Goal: Book appointment/travel/reservation

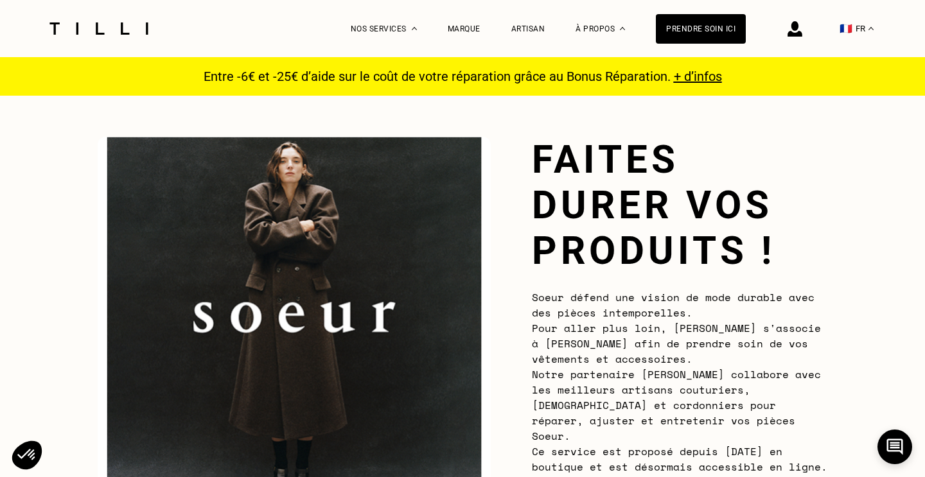
click at [119, 26] on img at bounding box center [99, 28] width 108 height 12
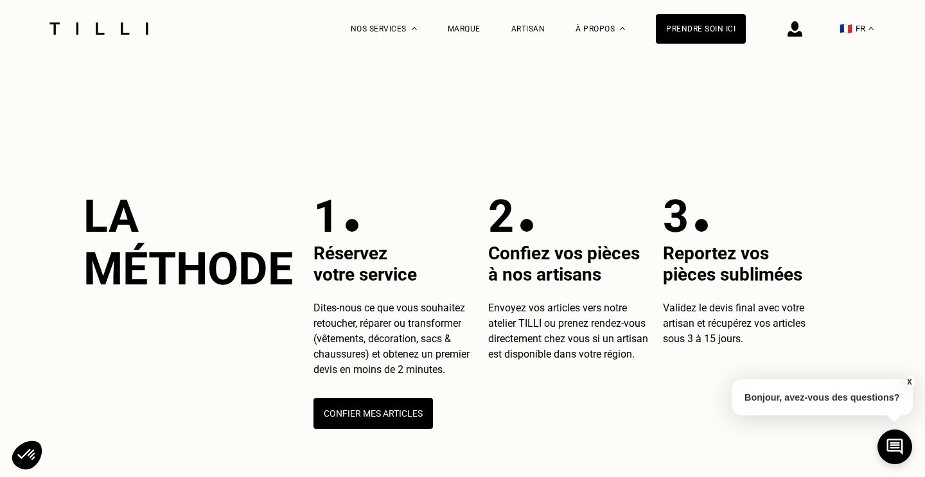
scroll to position [431, 0]
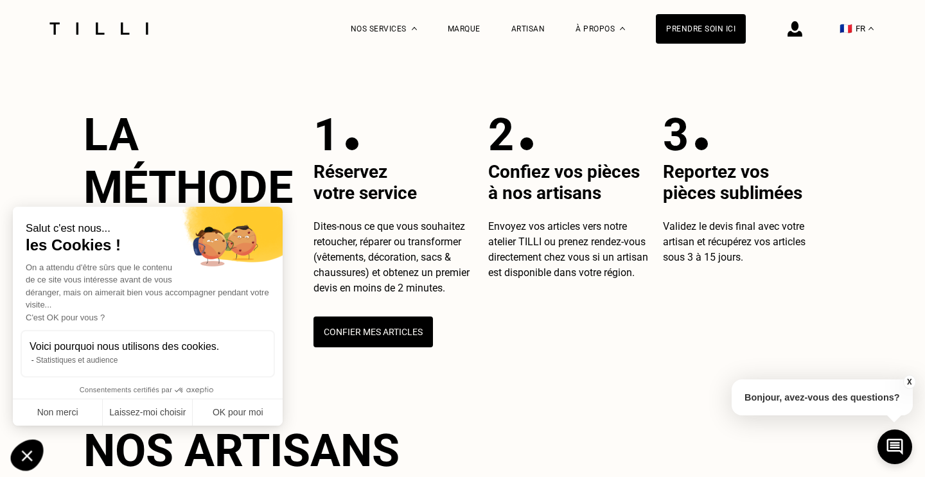
click at [30, 455] on icon "Fermer le widget sans consentement" at bounding box center [26, 454] width 33 height 31
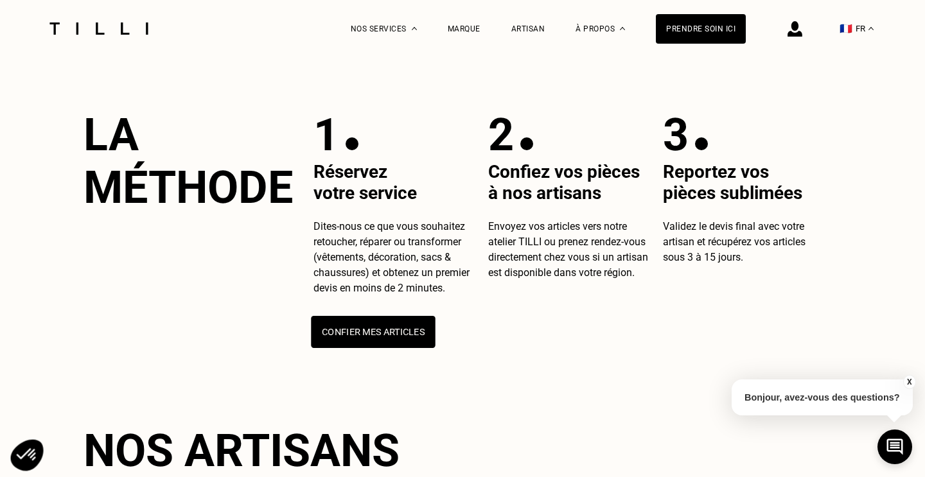
click at [364, 348] on button "Confier mes articles" at bounding box center [373, 332] width 124 height 32
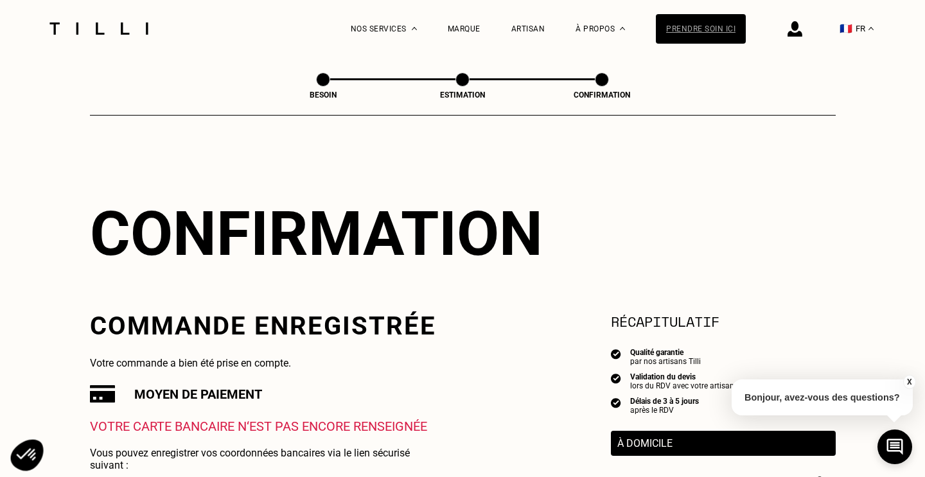
click at [697, 36] on div "Prendre soin ici" at bounding box center [701, 29] width 90 height 30
click at [689, 24] on div "Prendre soin ici" at bounding box center [701, 29] width 90 height 30
click at [688, 27] on div "Prendre soin ici" at bounding box center [701, 29] width 90 height 30
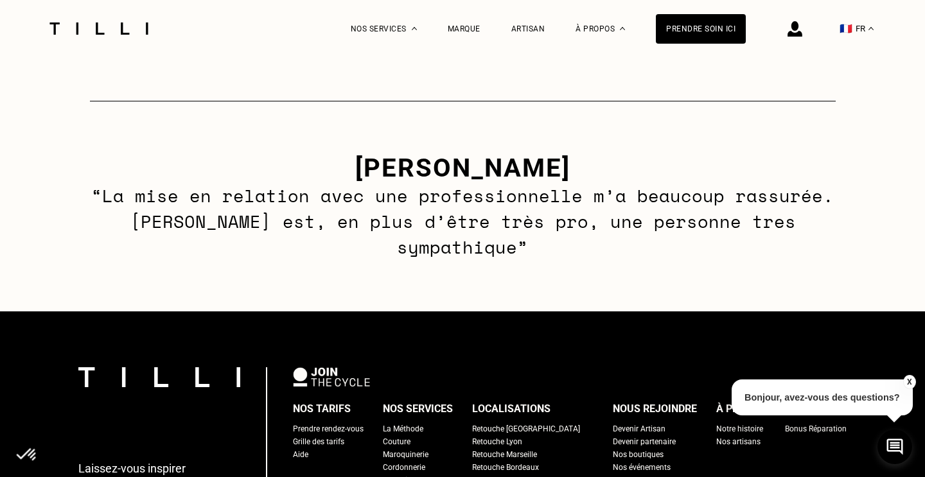
scroll to position [721, 0]
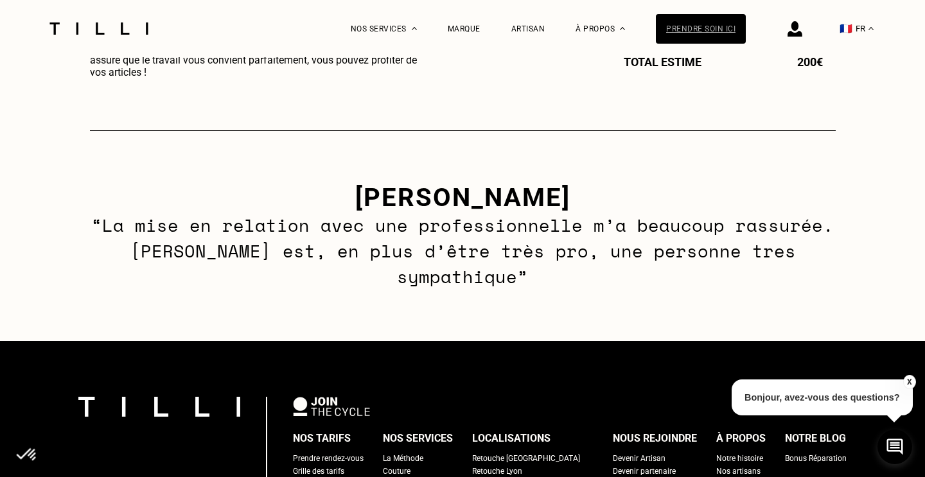
click at [702, 38] on div "Prendre soin ici" at bounding box center [701, 29] width 90 height 30
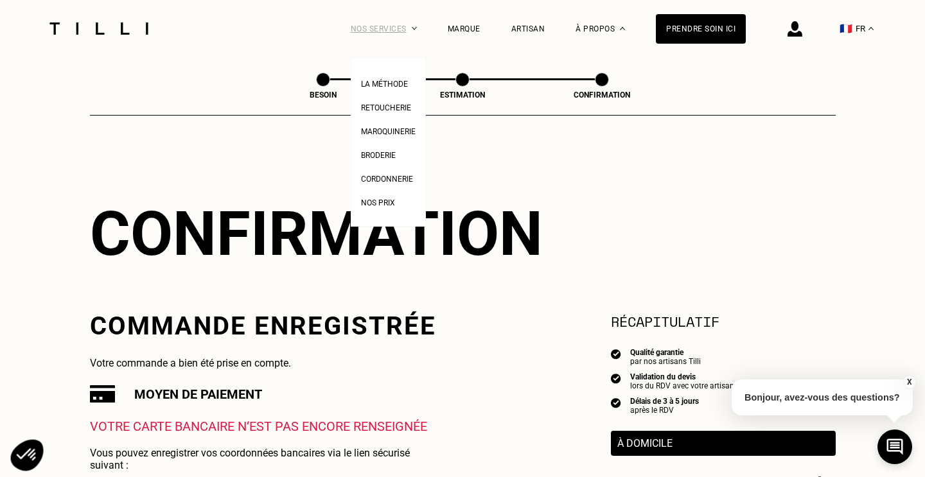
click at [380, 29] on div "Nos services" at bounding box center [384, 28] width 66 height 57
click at [386, 108] on span "Retoucherie" at bounding box center [386, 107] width 50 height 9
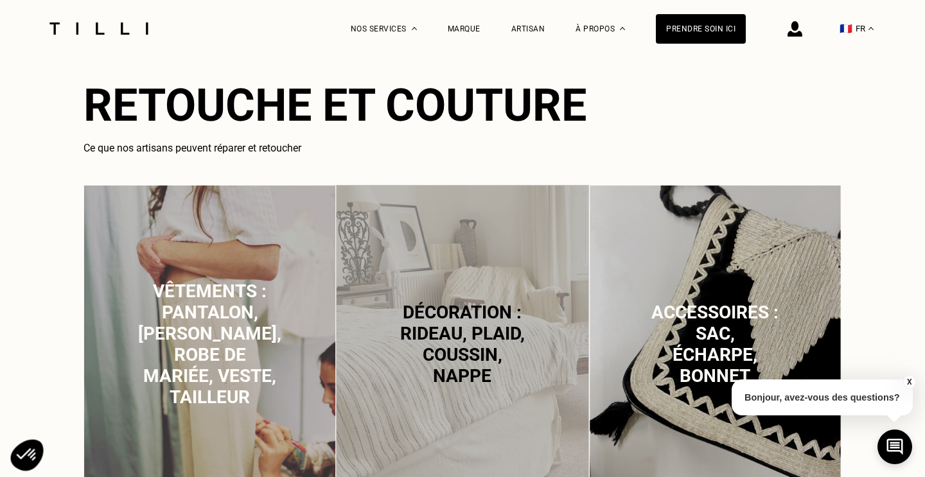
scroll to position [952, 0]
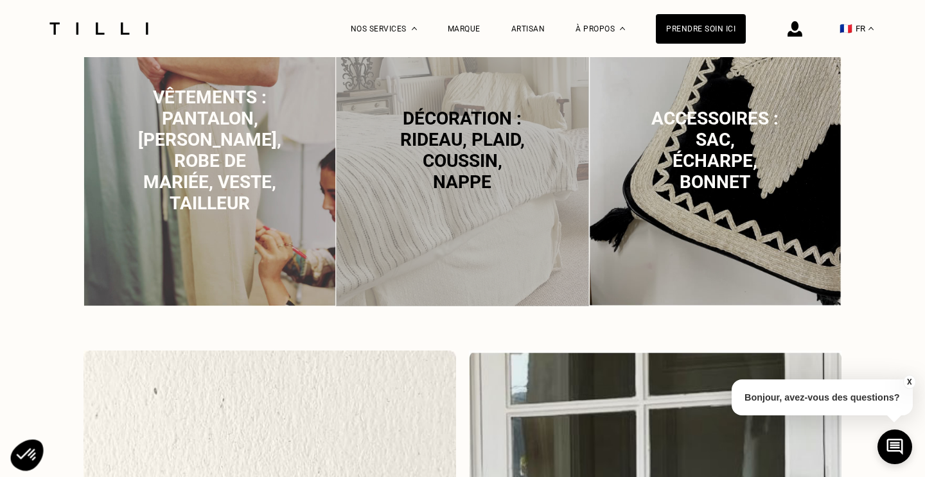
click at [166, 150] on p "Vêtements : pantalon, jean, robe de mariée, veste, tailleur" at bounding box center [209, 150] width 143 height 127
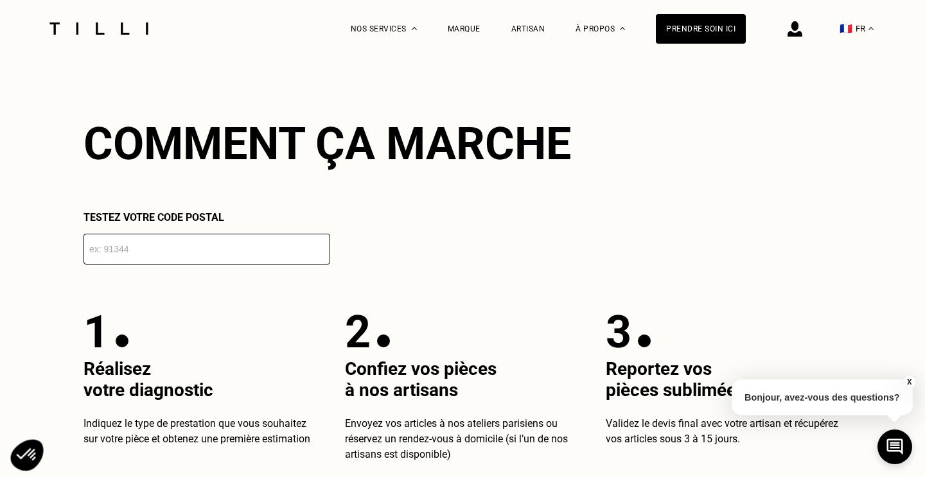
scroll to position [2254, 0]
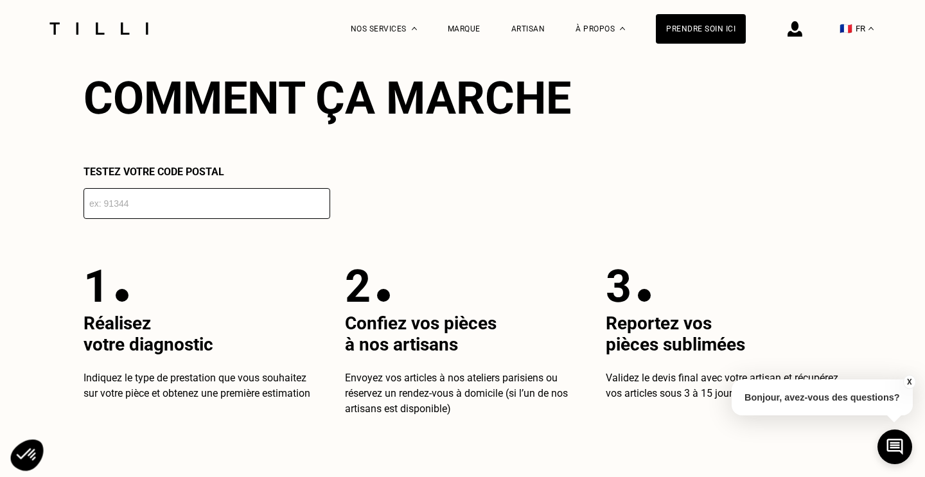
click at [201, 207] on input "number" at bounding box center [207, 203] width 247 height 31
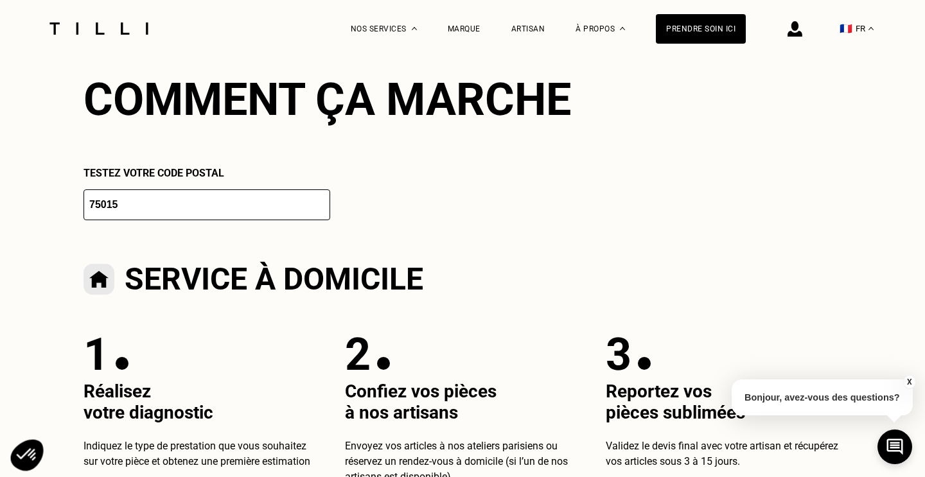
scroll to position [2244, 0]
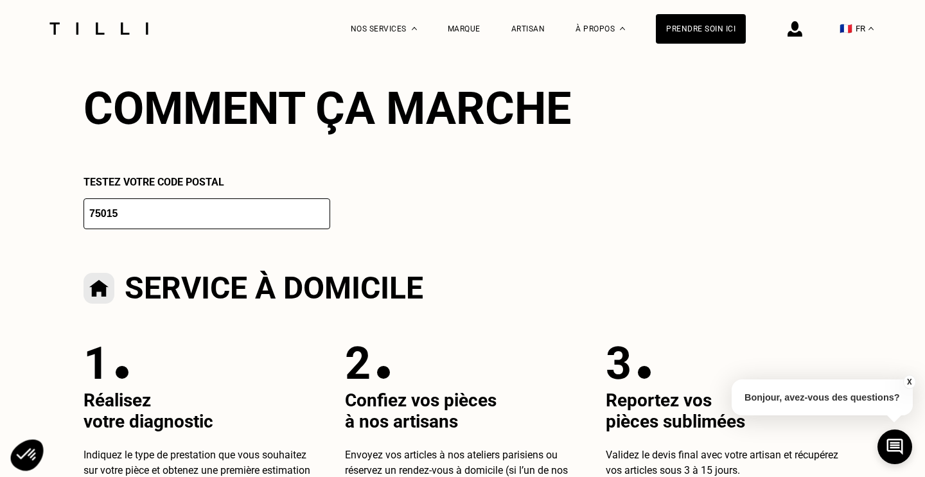
type input "75015"
click at [109, 285] on img at bounding box center [99, 288] width 31 height 31
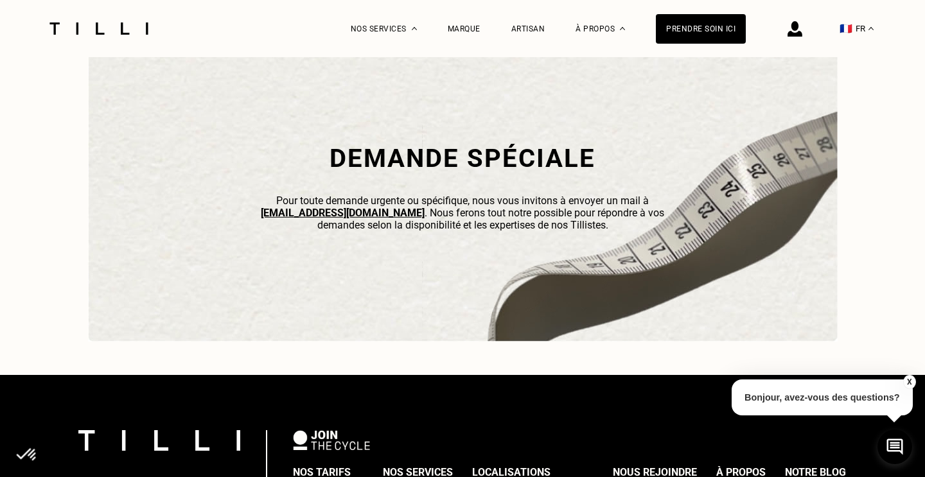
scroll to position [4017, 0]
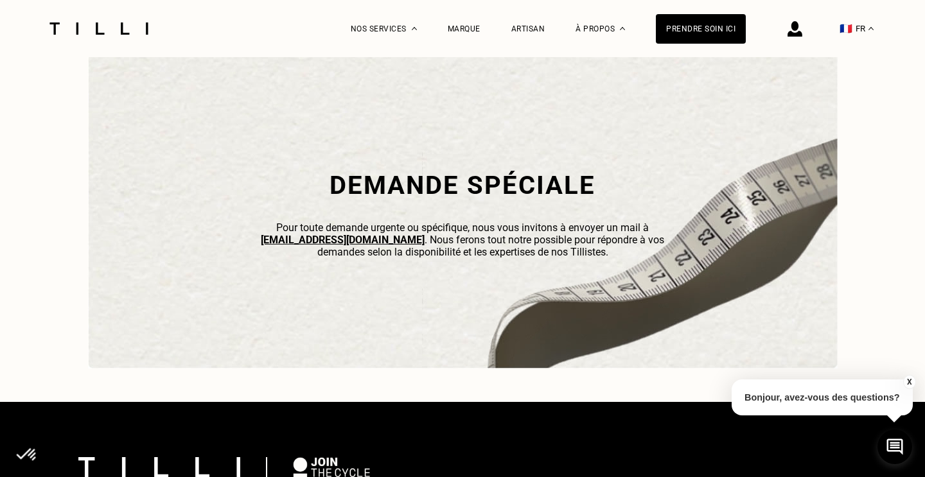
click at [442, 184] on h2 "Demande spéciale" at bounding box center [462, 185] width 437 height 30
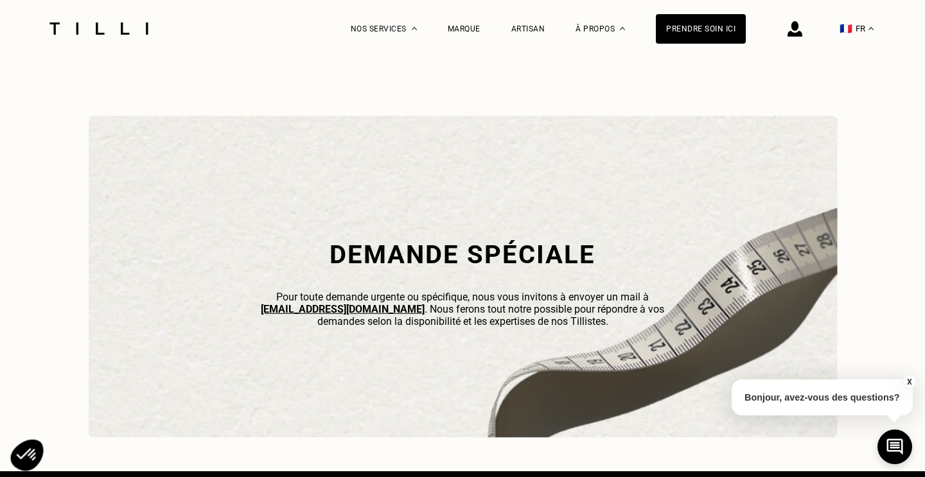
scroll to position [3927, 0]
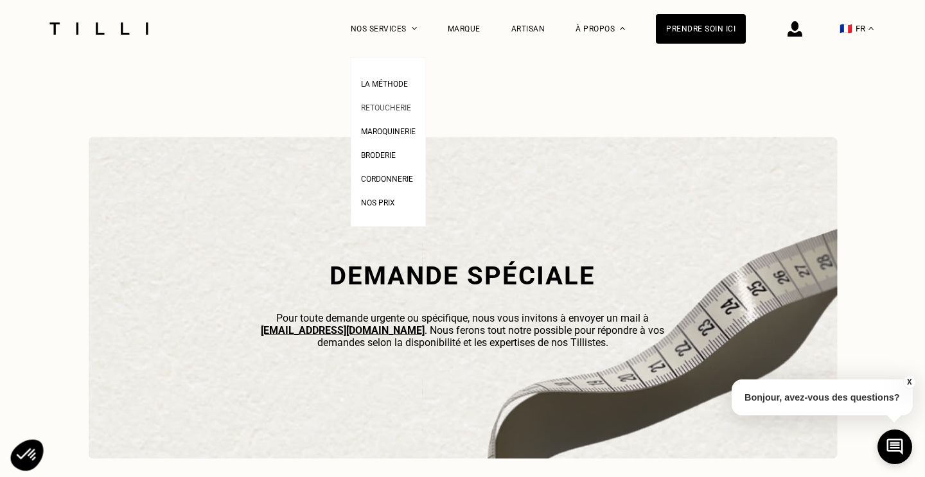
click at [389, 110] on span "Retoucherie" at bounding box center [386, 107] width 50 height 9
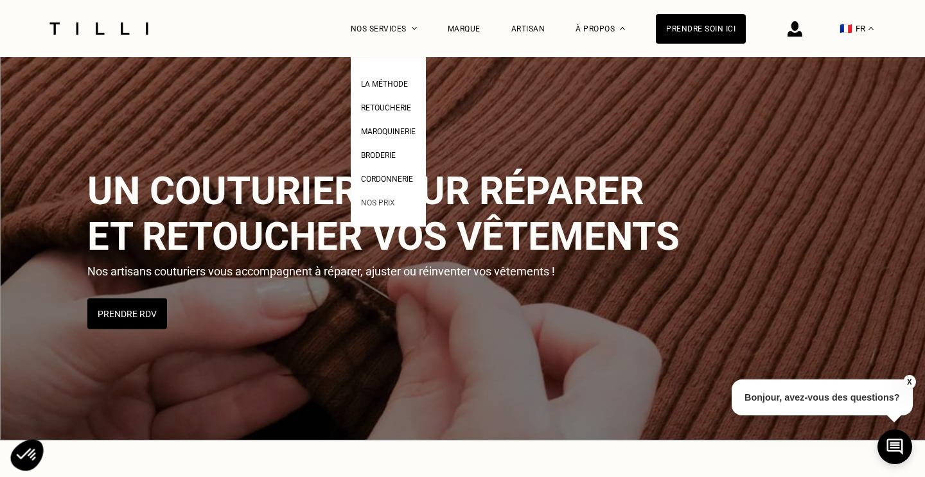
click at [374, 203] on span "Nos prix" at bounding box center [378, 202] width 34 height 9
select select "FR"
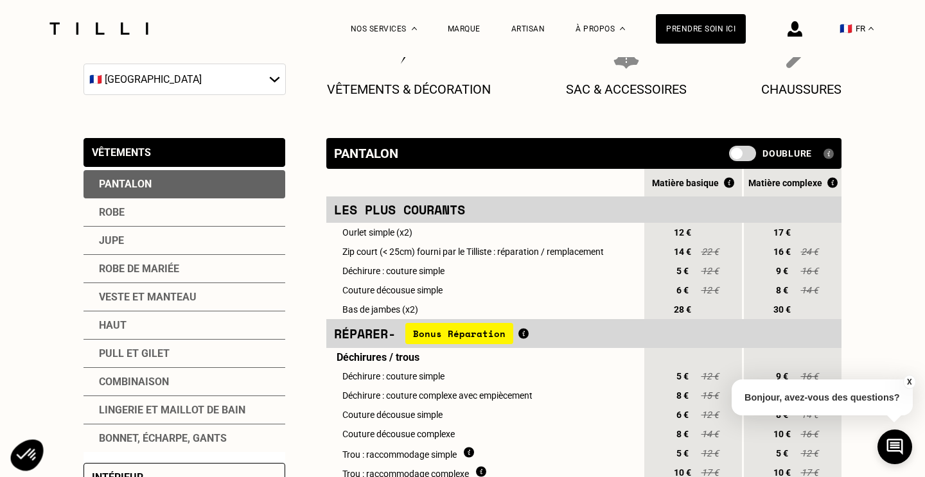
scroll to position [204, 0]
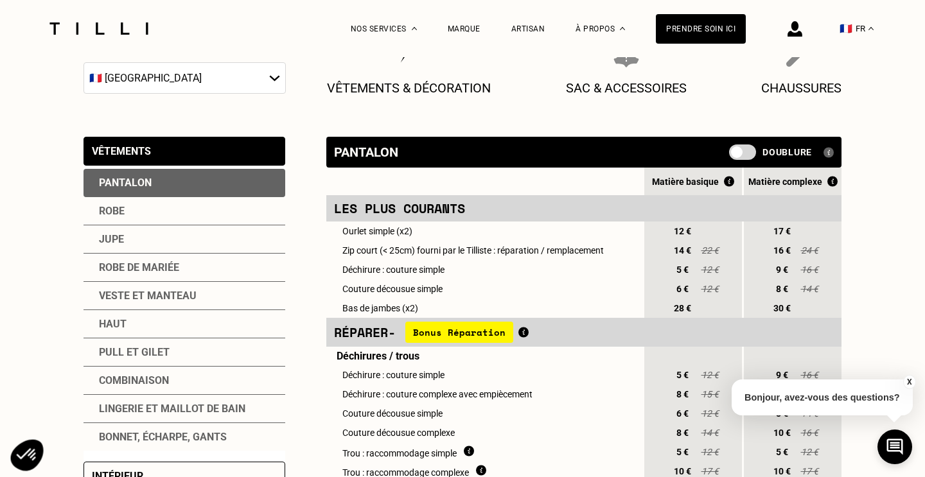
click at [219, 294] on div "Veste et manteau" at bounding box center [185, 296] width 202 height 28
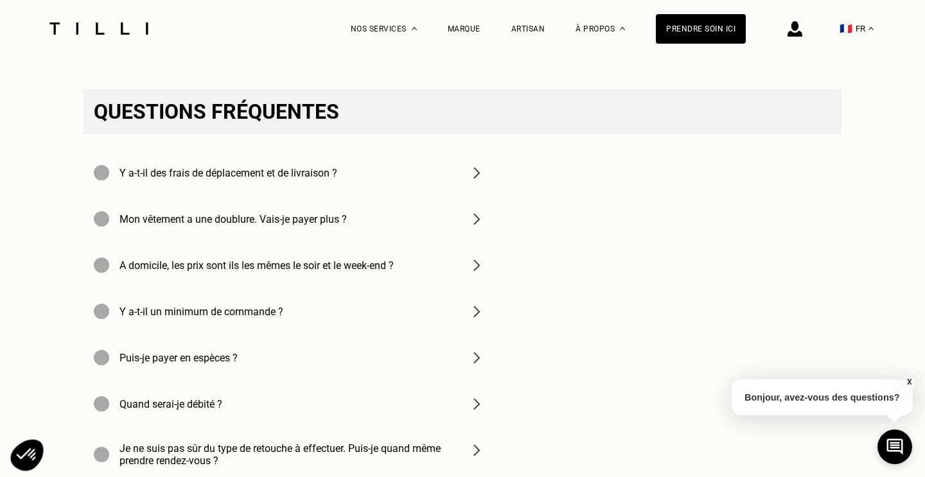
scroll to position [1757, 0]
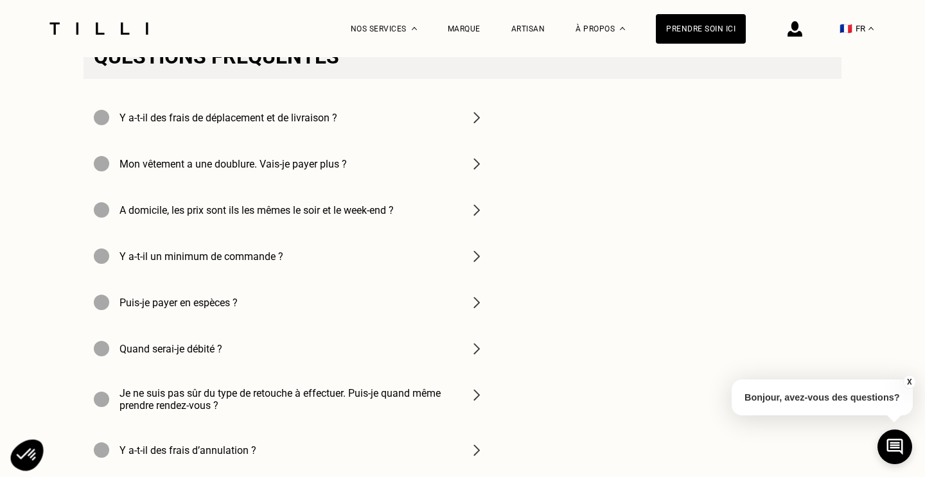
click at [340, 305] on div "Puis-je payer en espèces ?" at bounding box center [289, 302] width 411 height 46
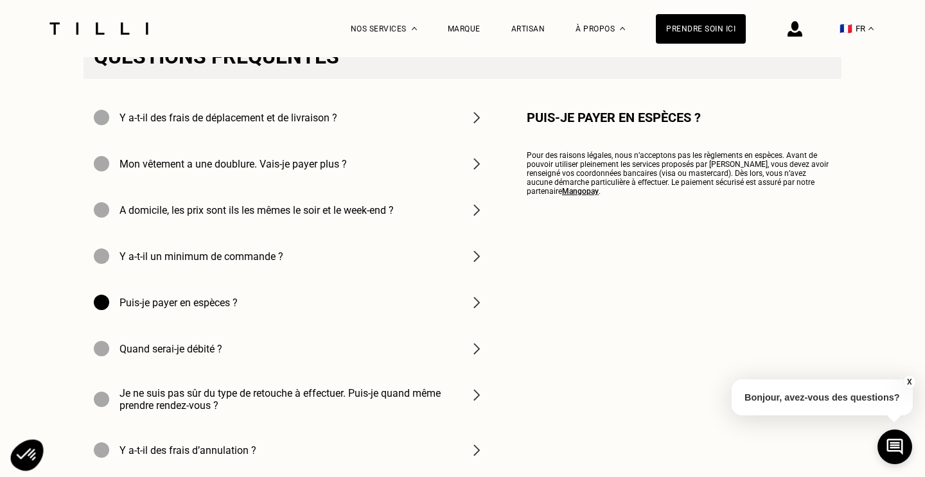
click at [340, 305] on div "Puis-je payer en espèces ?" at bounding box center [289, 302] width 411 height 46
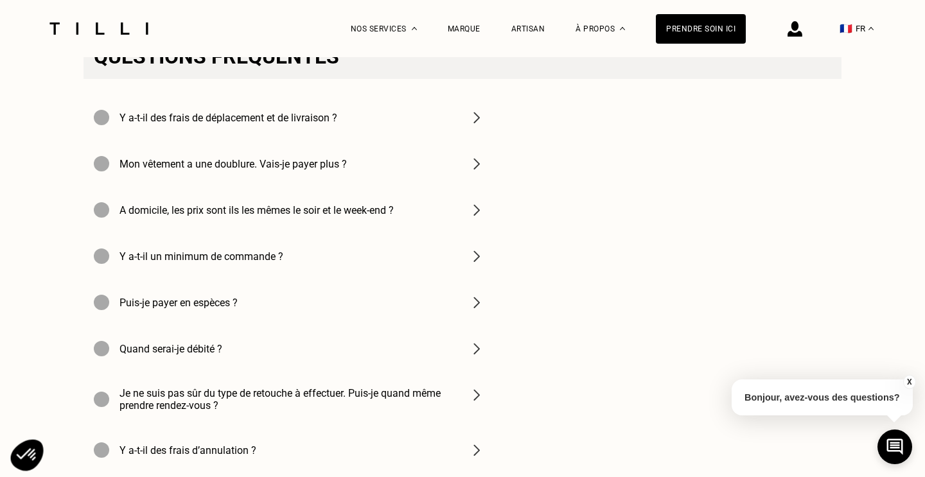
click at [320, 166] on h4 "Mon vêtement a une doublure. Vais-je payer plus ?" at bounding box center [232, 164] width 227 height 12
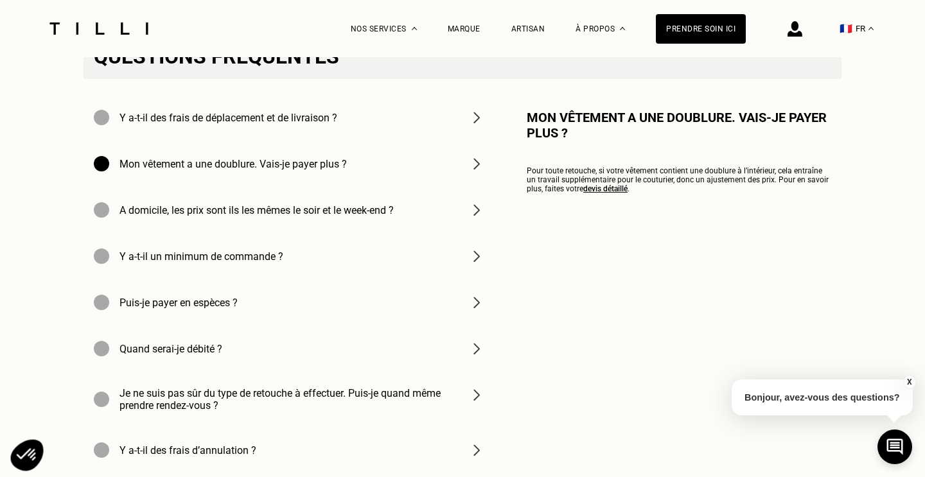
click at [320, 166] on h4 "Mon vêtement a une doublure. Vais-je payer plus ?" at bounding box center [232, 164] width 227 height 12
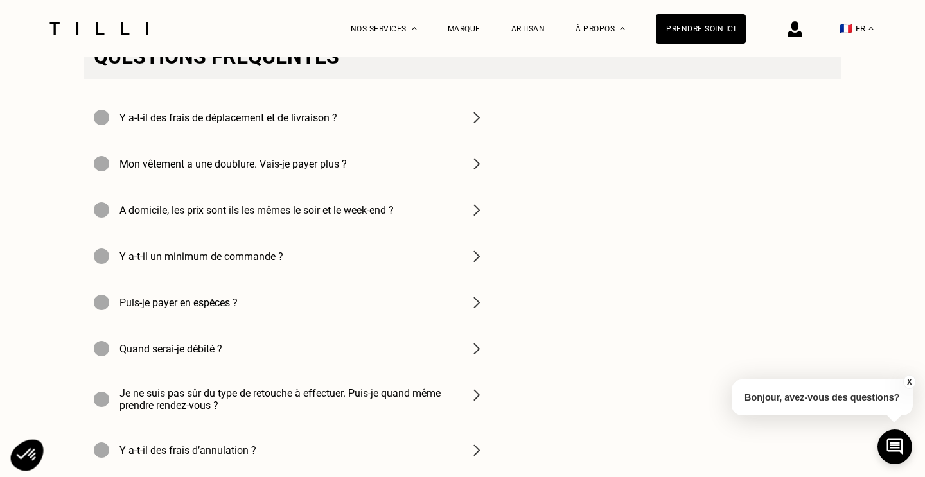
click at [308, 118] on h4 "Y a-t-il des frais de déplacement et de livraison ?" at bounding box center [228, 118] width 218 height 12
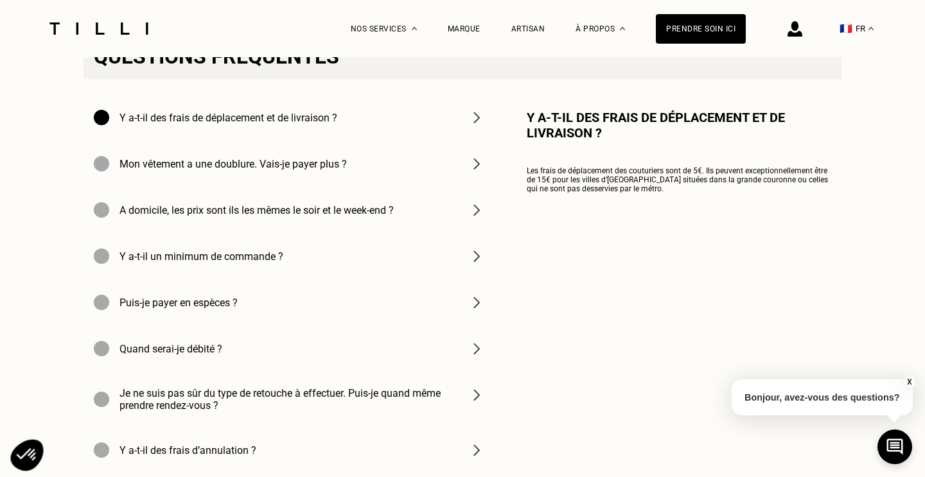
click at [308, 118] on h4 "Y a-t-il des frais de déplacement et de livraison ?" at bounding box center [228, 118] width 218 height 12
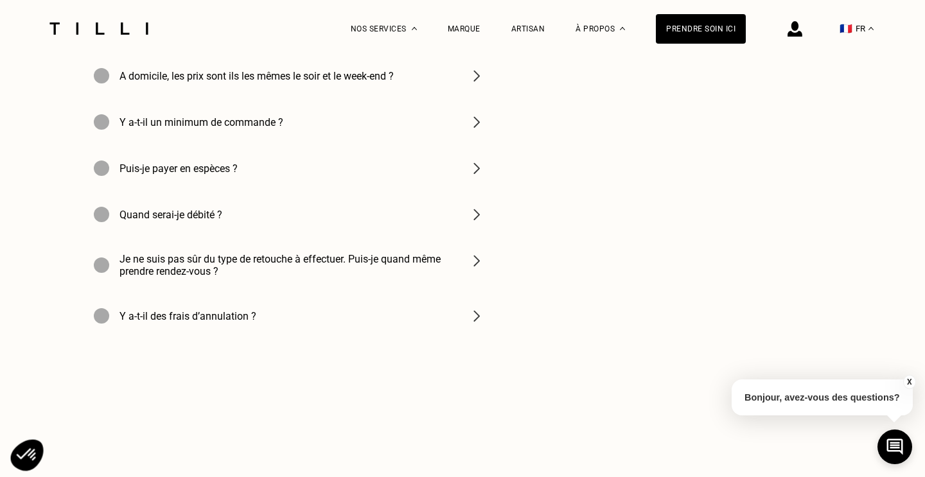
scroll to position [1906, 0]
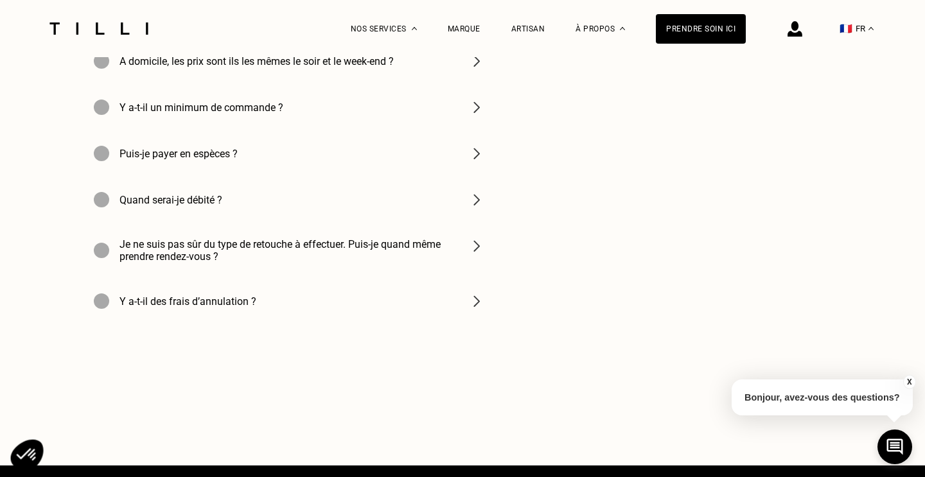
click at [251, 305] on h4 "Y a-t-il des frais d’annulation ?" at bounding box center [187, 301] width 137 height 12
click at [312, 304] on div "Y a-t-il des frais d’annulation ?" at bounding box center [289, 301] width 411 height 46
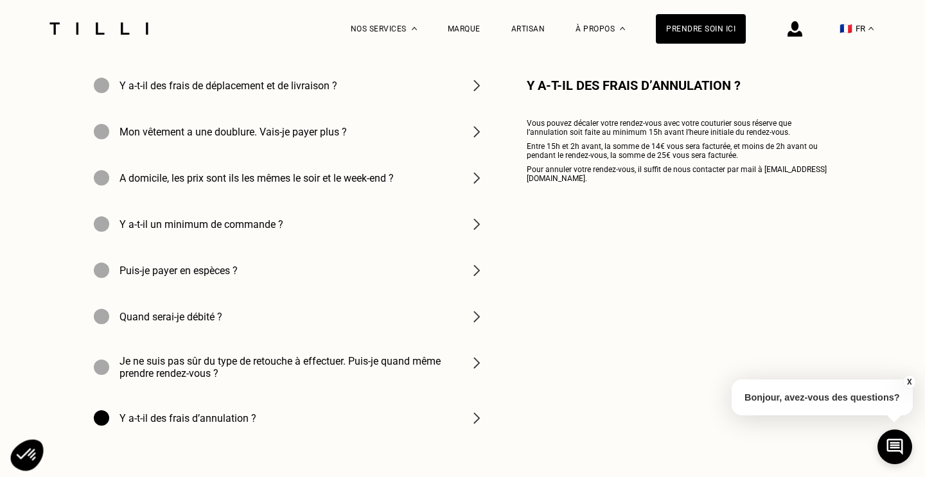
scroll to position [1792, 0]
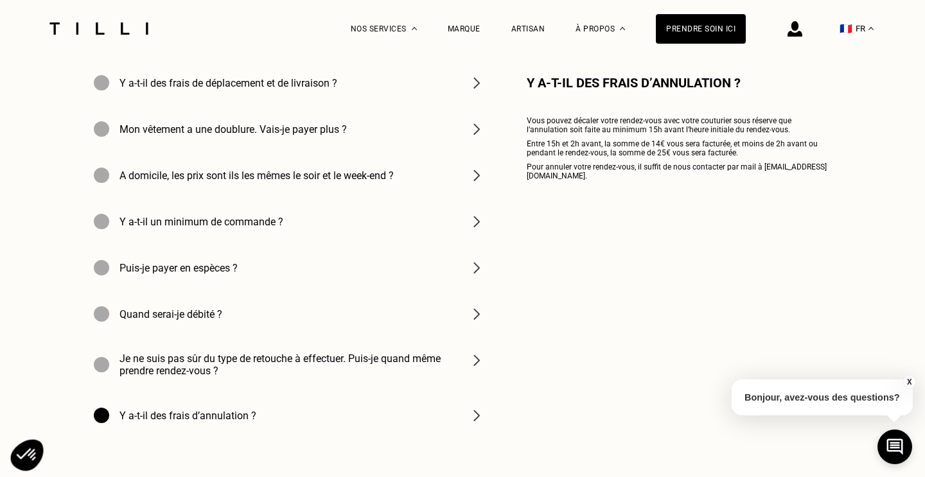
click at [268, 365] on h4 "Je ne suis pas sûr du type de retouche à effectuer. Puis-je quand même prendre …" at bounding box center [286, 365] width 334 height 24
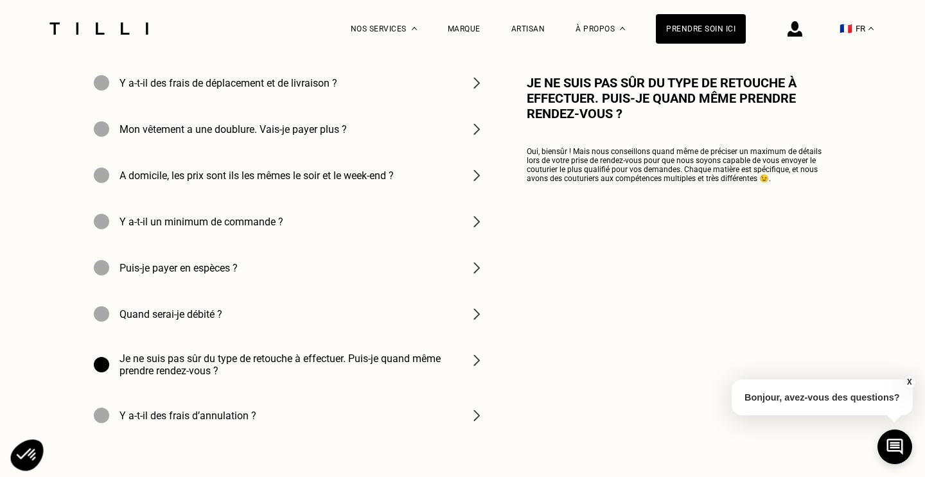
click at [283, 318] on div "Quand serai-je débité ?" at bounding box center [289, 314] width 411 height 46
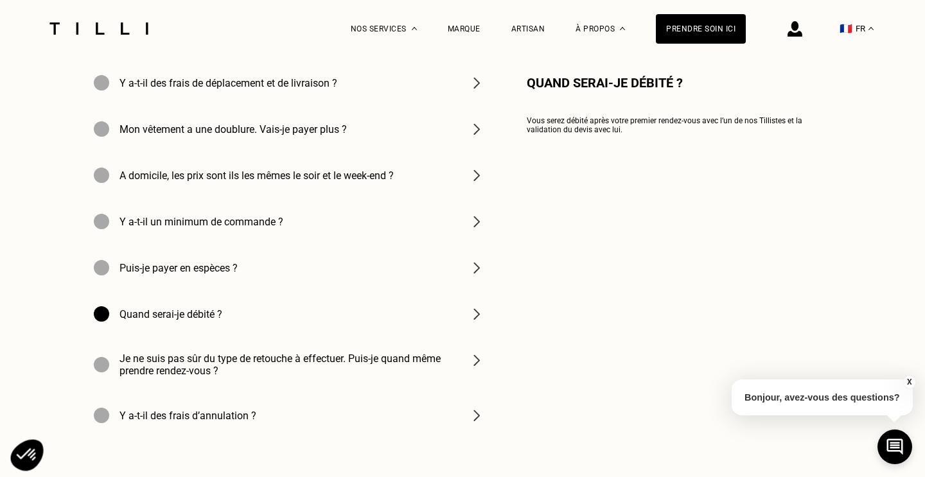
click at [287, 285] on div "Puis-je payer en espèces ?" at bounding box center [289, 268] width 411 height 46
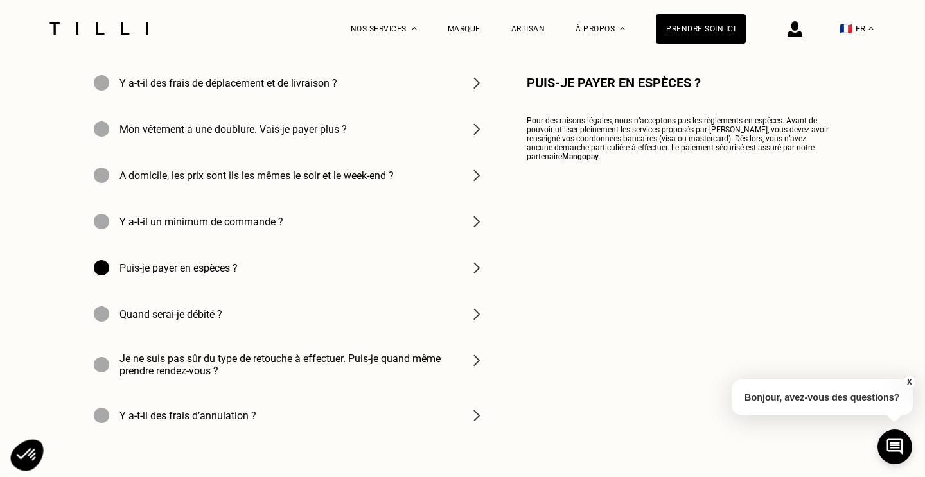
scroll to position [1782, 0]
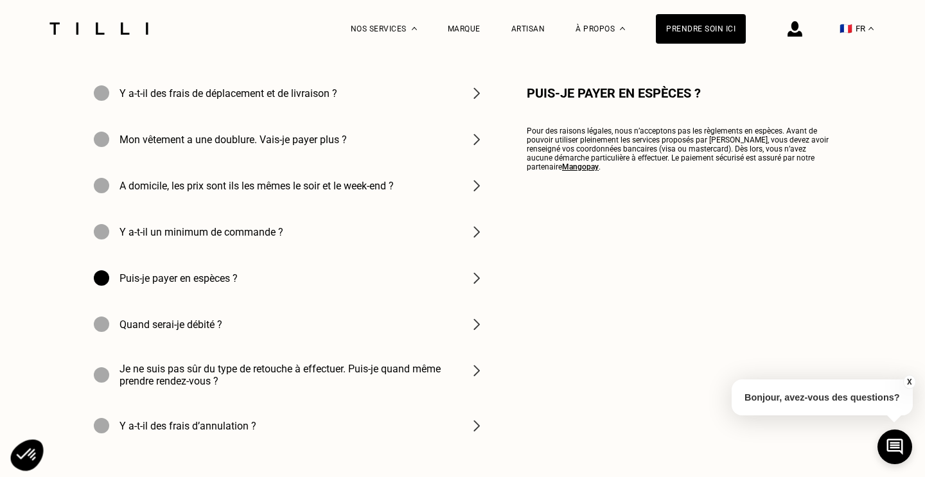
click at [287, 240] on div "Y a-t-il un minimum de commande ?" at bounding box center [289, 232] width 411 height 46
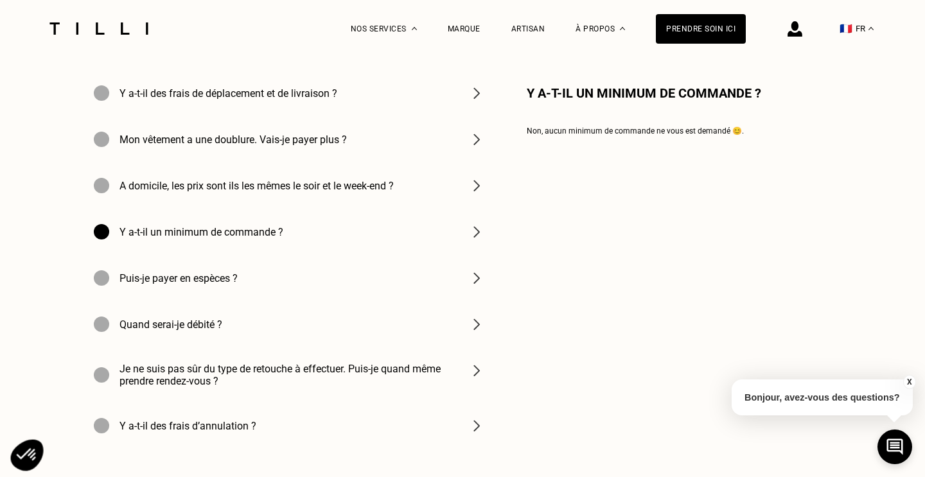
click at [294, 207] on div "A domicile, les prix sont ils les mêmes le soir et le week-end ?" at bounding box center [289, 186] width 411 height 46
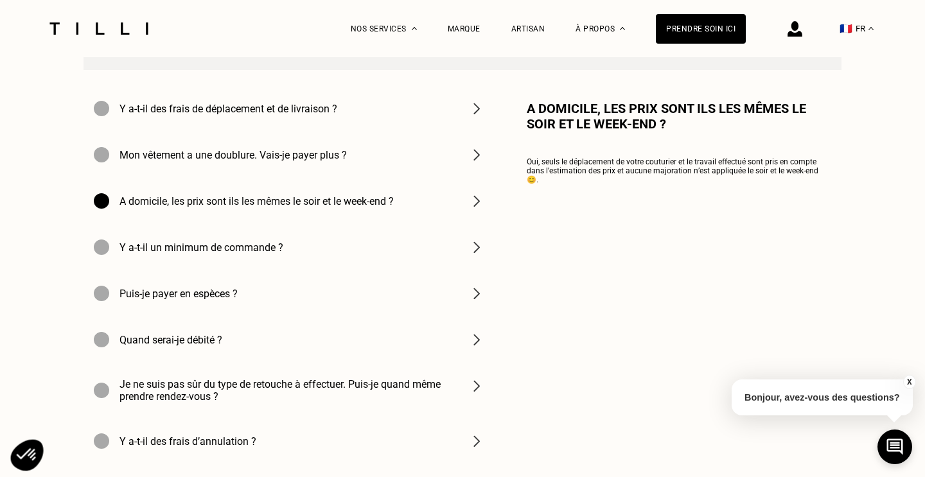
scroll to position [1766, 0]
click at [299, 147] on div "Mon vêtement a une doublure. Vais-je payer plus ?" at bounding box center [289, 155] width 411 height 46
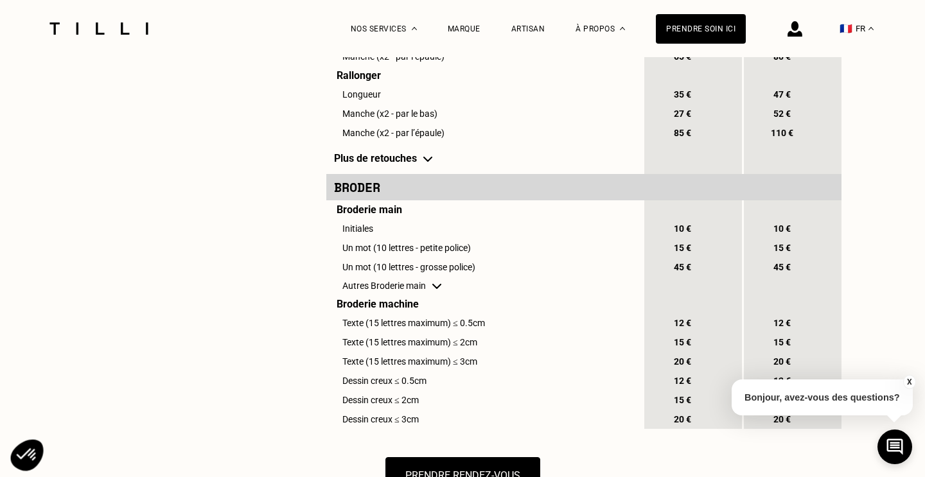
scroll to position [1245, 0]
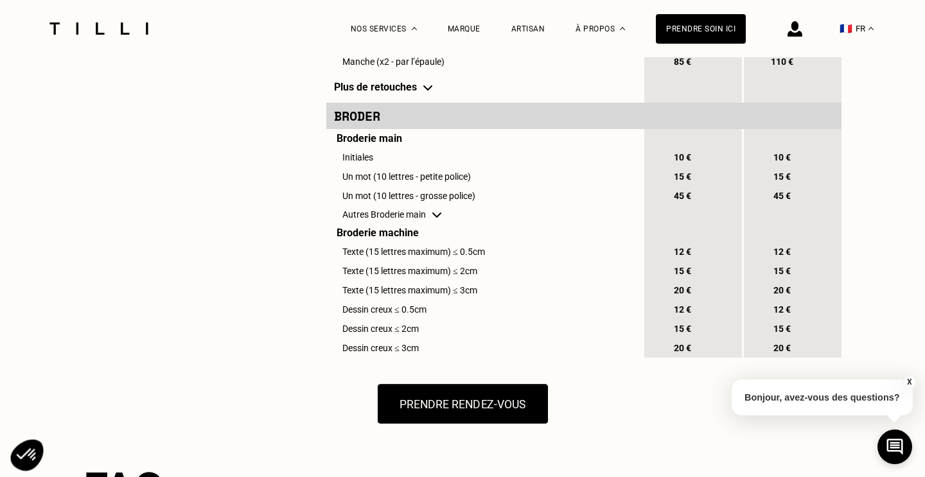
click at [427, 390] on button "Prendre rendez-vous" at bounding box center [462, 404] width 170 height 40
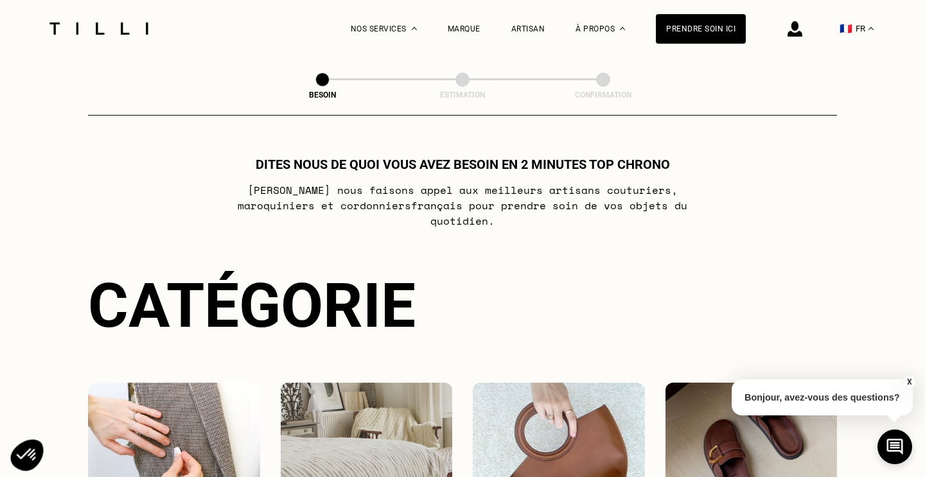
scroll to position [158, 0]
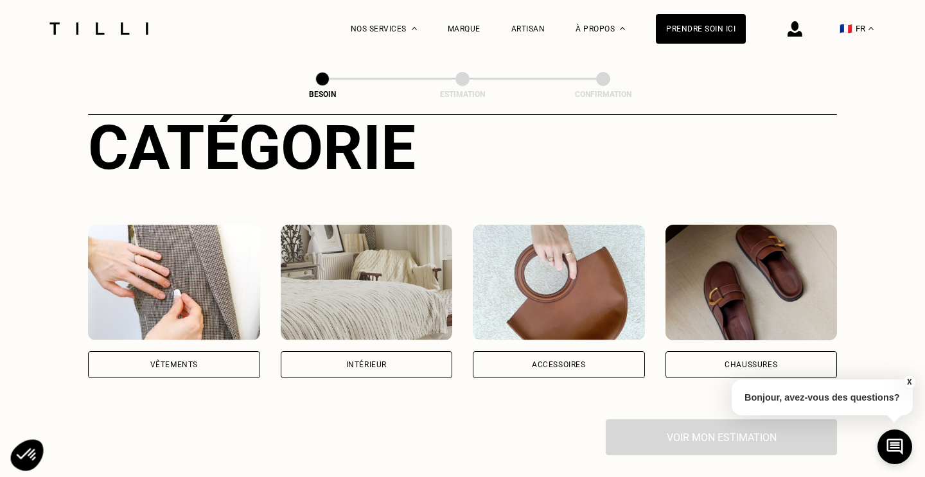
click at [163, 322] on img at bounding box center [174, 283] width 172 height 116
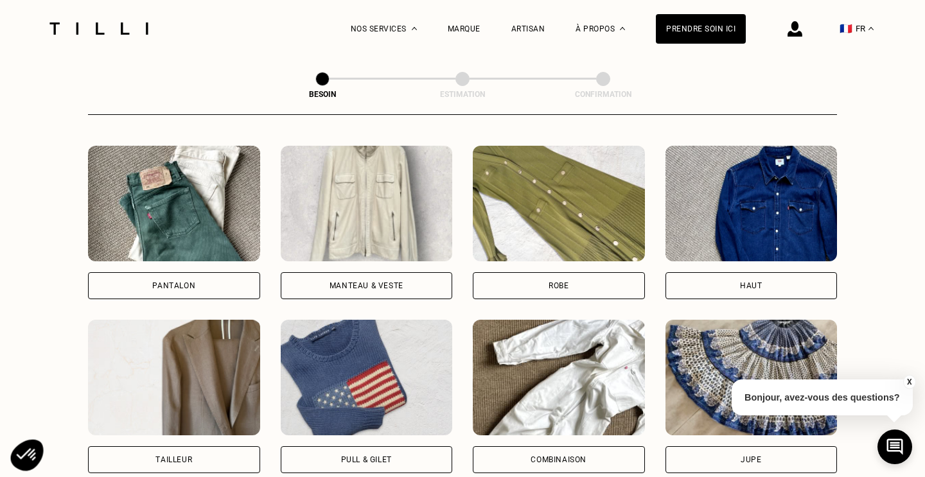
scroll to position [647, 0]
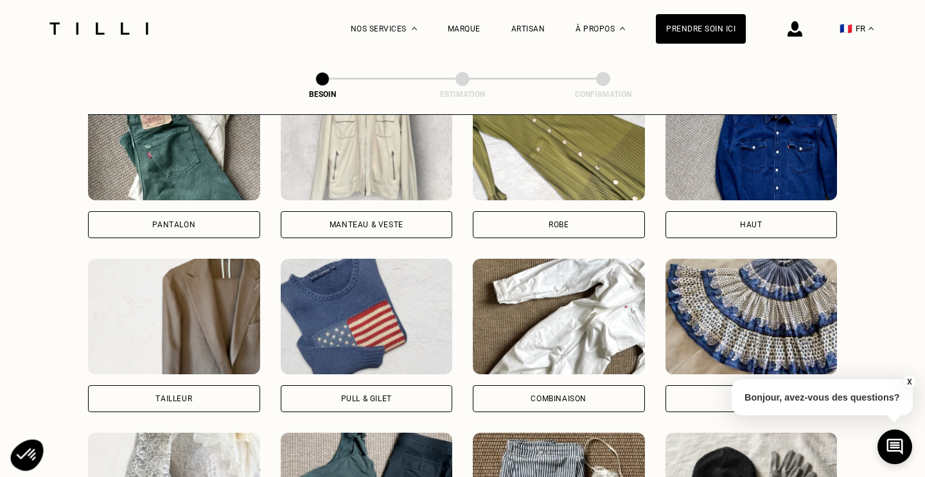
click at [331, 227] on div "Pantalon Manteau & Veste Robe Haut Tailleur Pull & gilet Combinaison Jupe Robe …" at bounding box center [462, 336] width 749 height 502
click at [335, 221] on div "Manteau & Veste" at bounding box center [367, 225] width 74 height 8
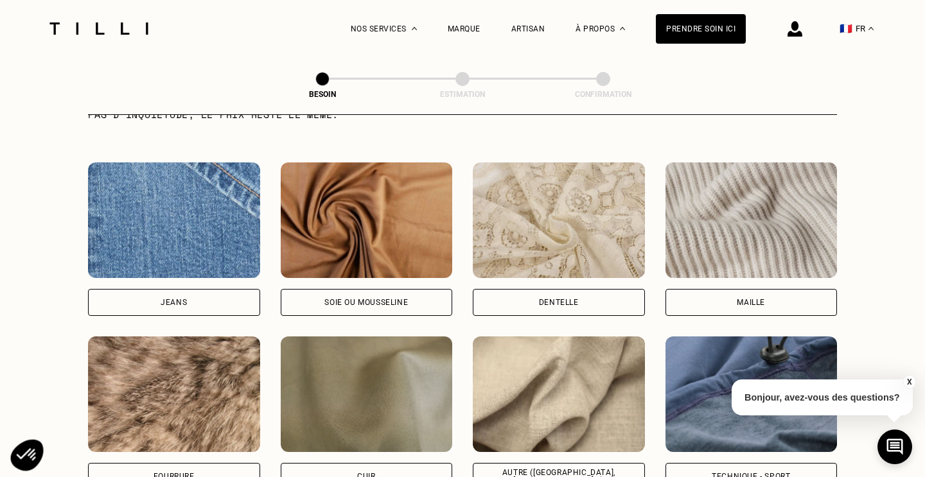
scroll to position [1416, 0]
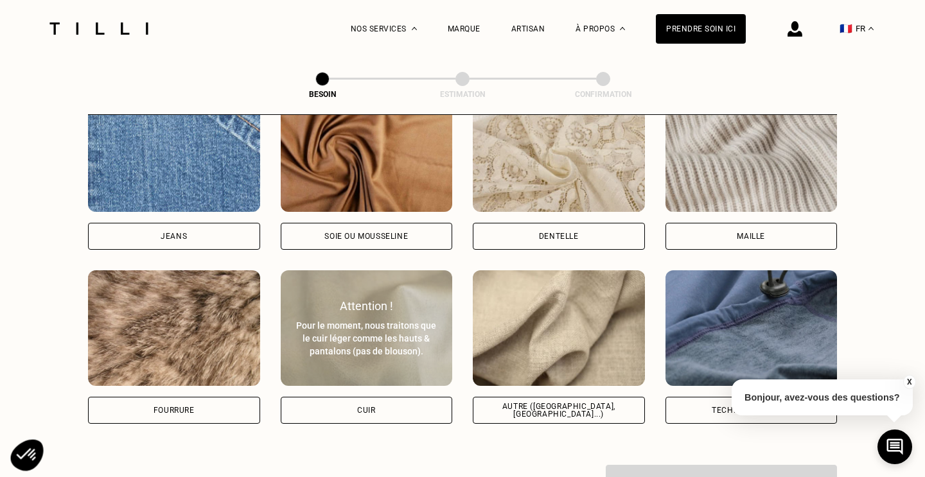
click at [306, 342] on div "Pour le moment, nous traitons que le cuir léger comme les hauts & pantalons (pa…" at bounding box center [367, 338] width 144 height 39
select select "FR"
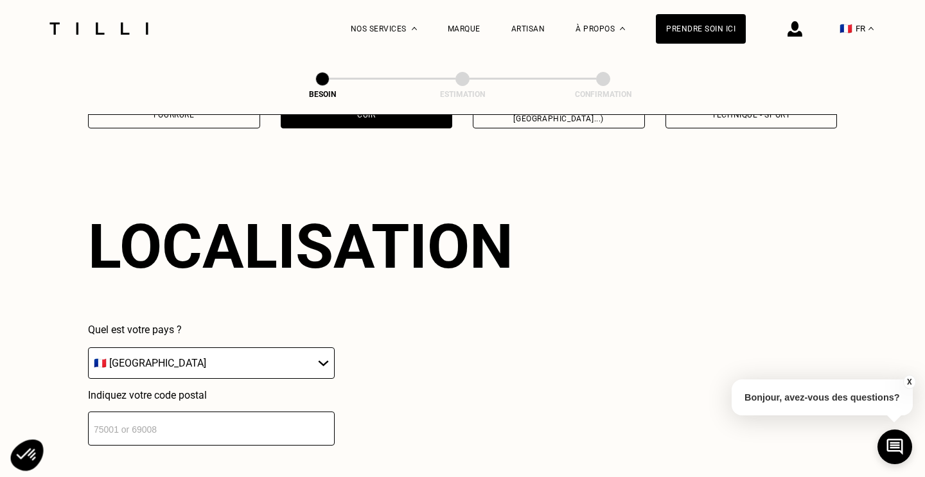
scroll to position [1840, 0]
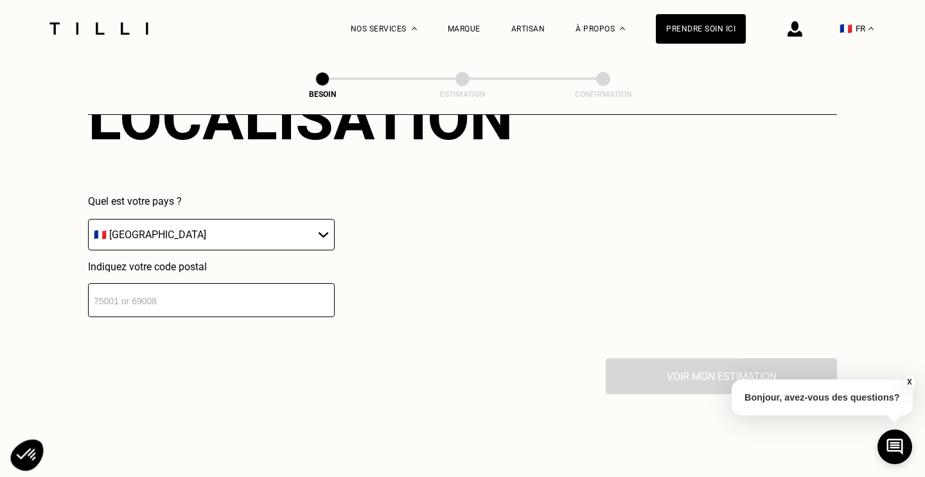
click at [198, 288] on input "number" at bounding box center [211, 300] width 247 height 34
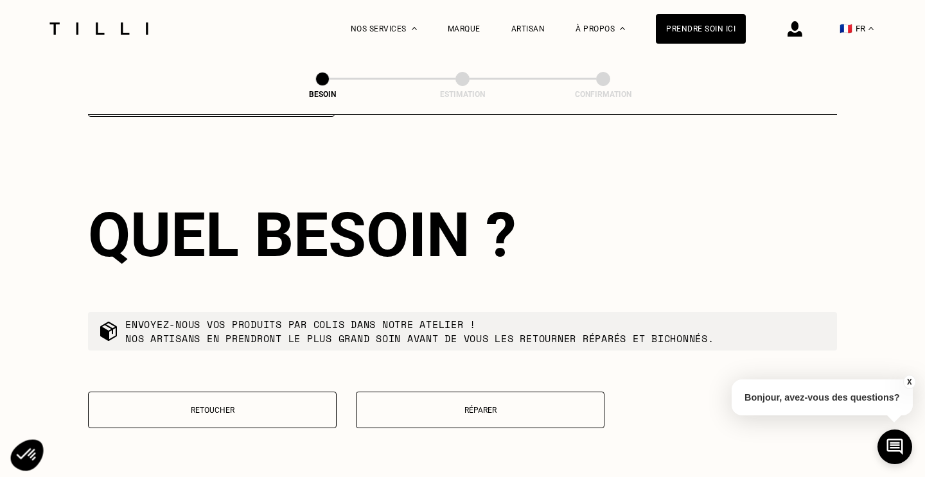
scroll to position [2043, 0]
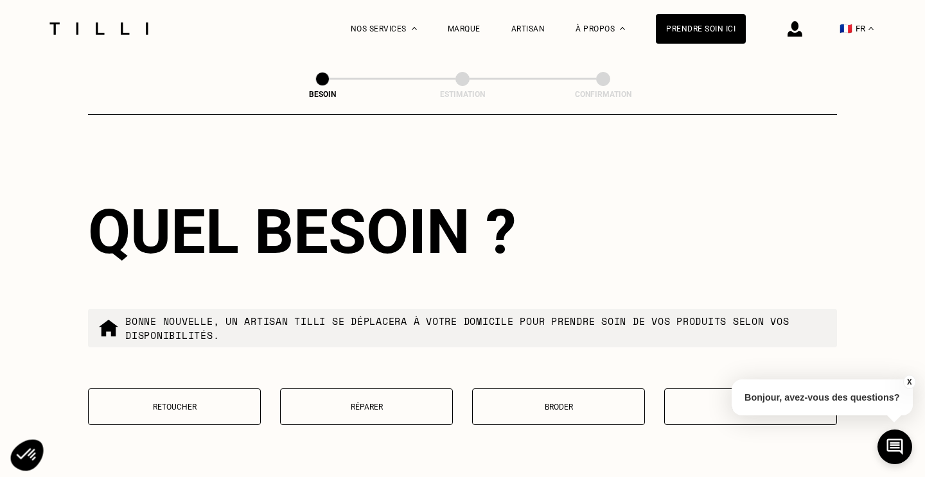
type input "75015"
click at [262, 391] on div "Retoucher Réparer Broder Upcycler" at bounding box center [462, 407] width 749 height 37
click at [234, 391] on button "Retoucher" at bounding box center [174, 407] width 173 height 37
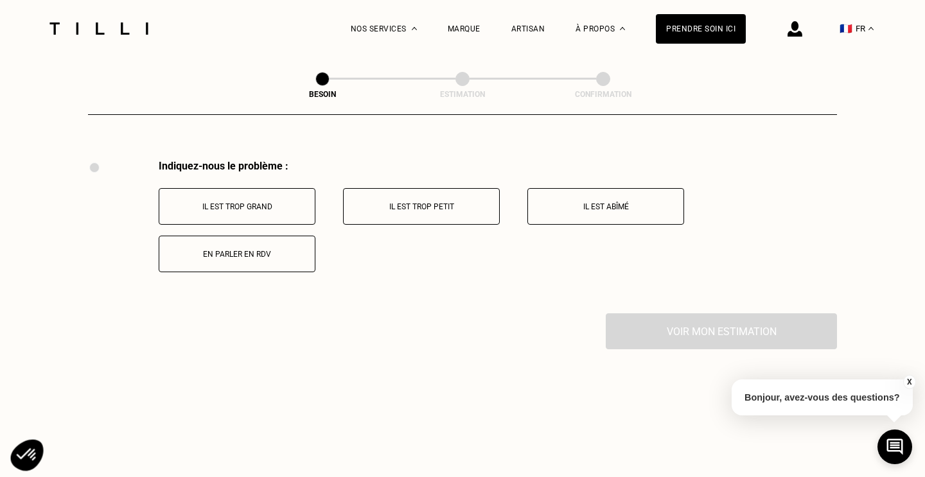
scroll to position [2386, 0]
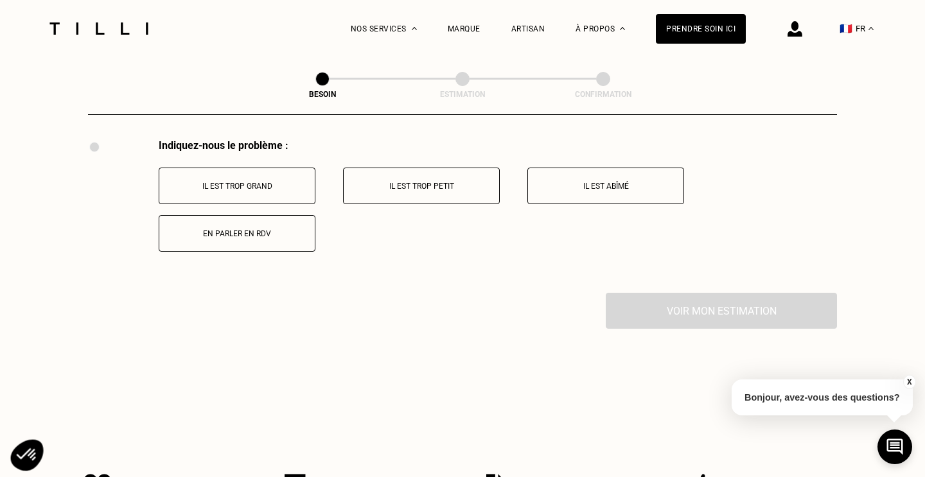
click at [267, 168] on button "Il est trop grand" at bounding box center [237, 186] width 157 height 37
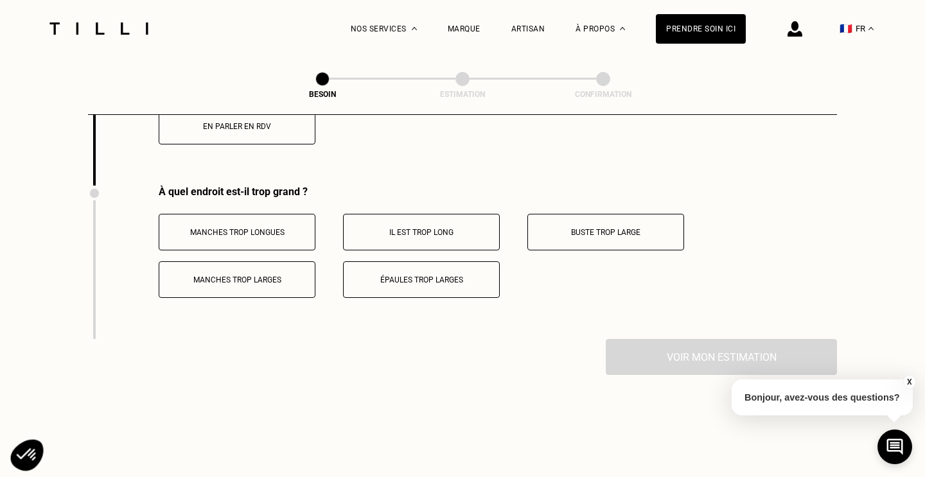
scroll to position [2524, 0]
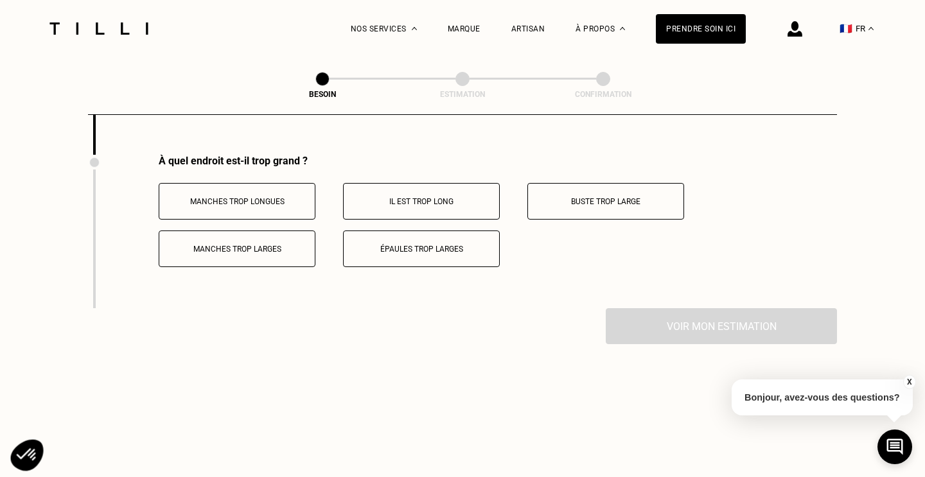
click at [267, 197] on p "Manches trop longues" at bounding box center [237, 201] width 143 height 9
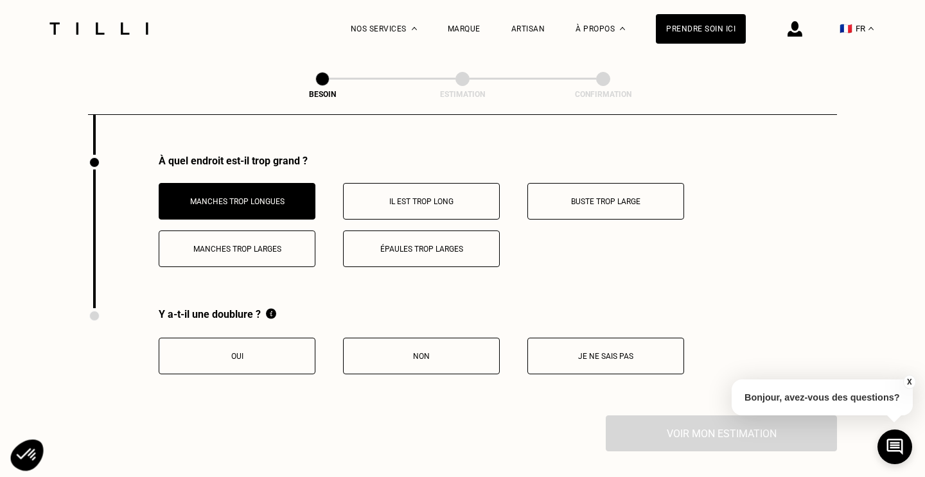
click at [256, 352] on p "Oui" at bounding box center [237, 356] width 143 height 9
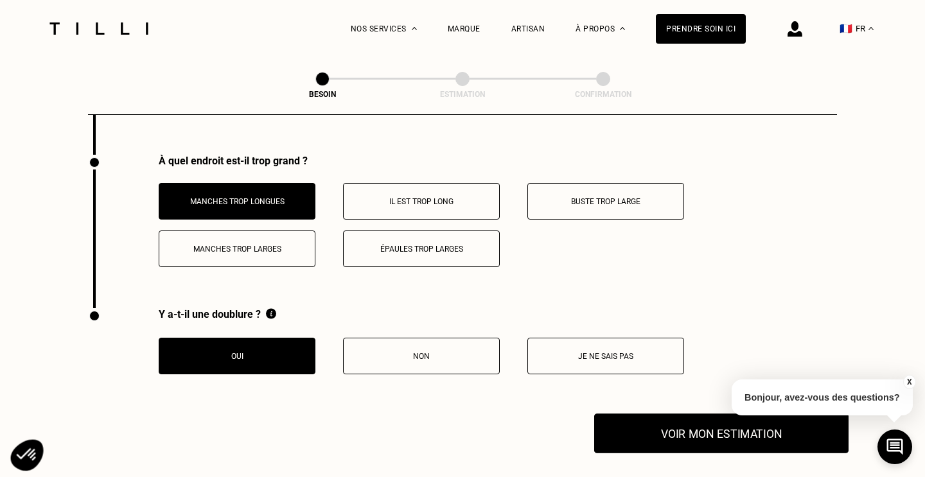
click at [658, 416] on button "Voir mon estimation" at bounding box center [721, 434] width 254 height 40
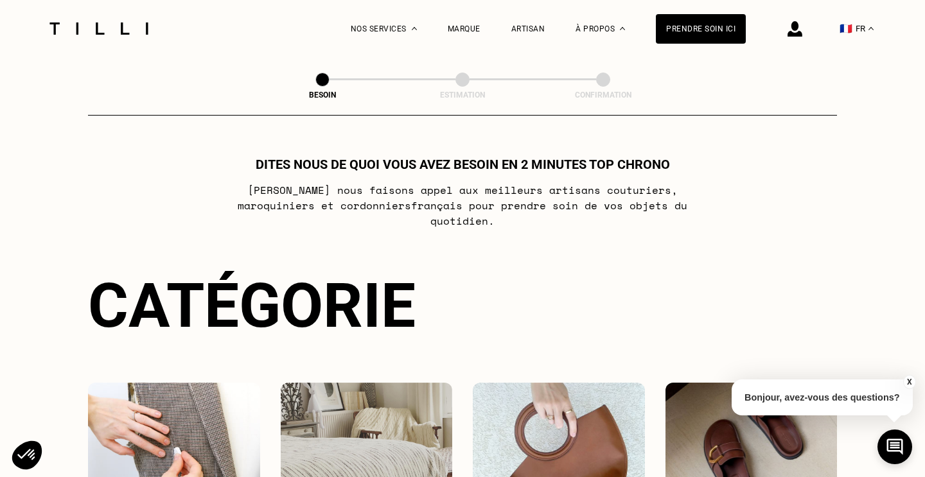
select select "FR"
